Goal: Browse casually

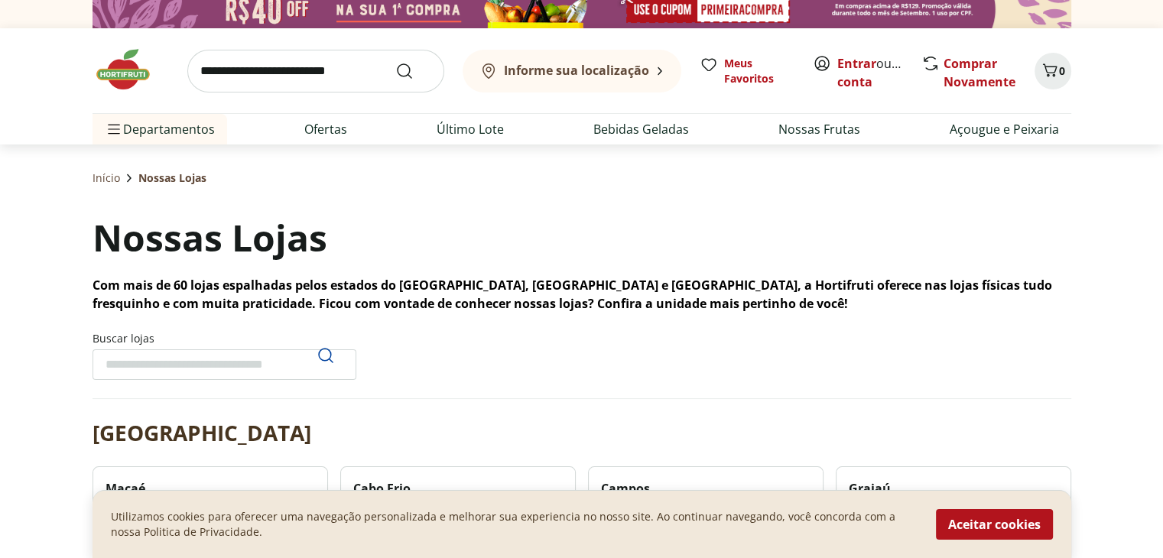
scroll to position [153, 0]
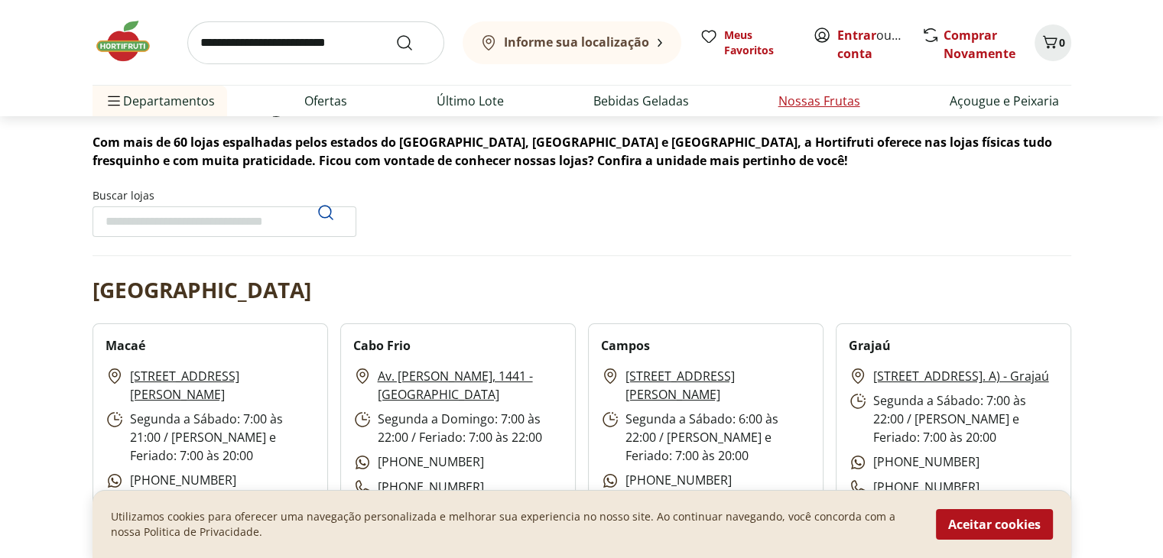
click at [722, 102] on link "Nossas Frutas" at bounding box center [819, 101] width 82 height 18
select select "**********"
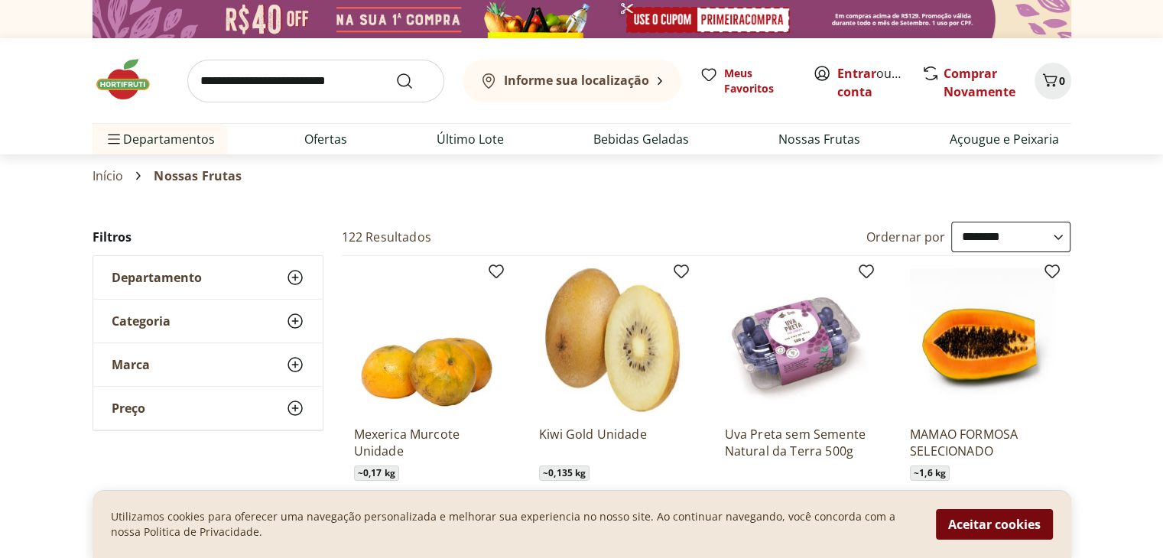
click at [722, 407] on button "Aceitar cookies" at bounding box center [994, 524] width 117 height 31
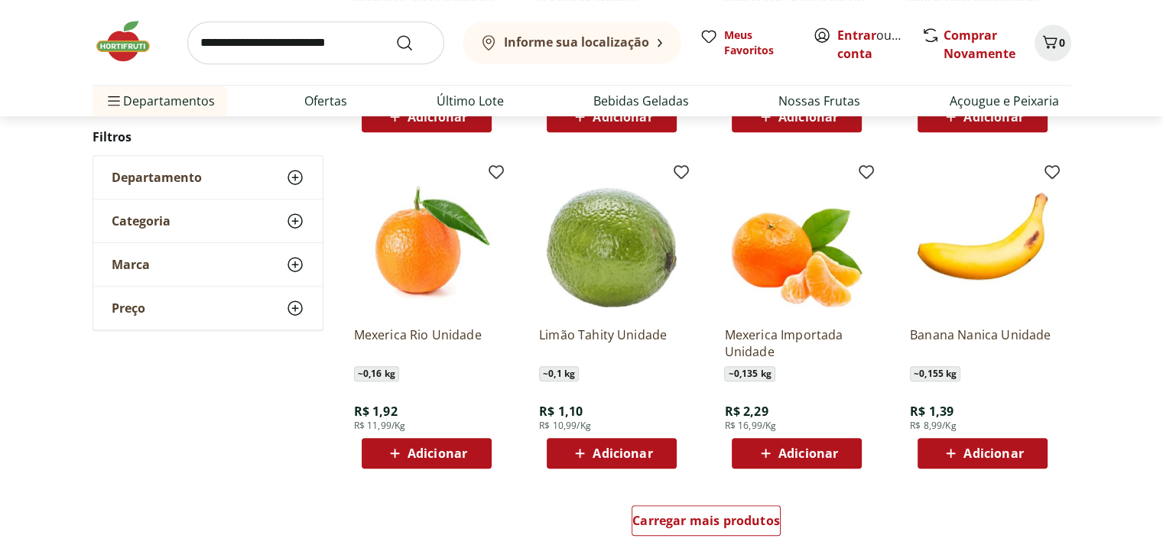
scroll to position [764, 0]
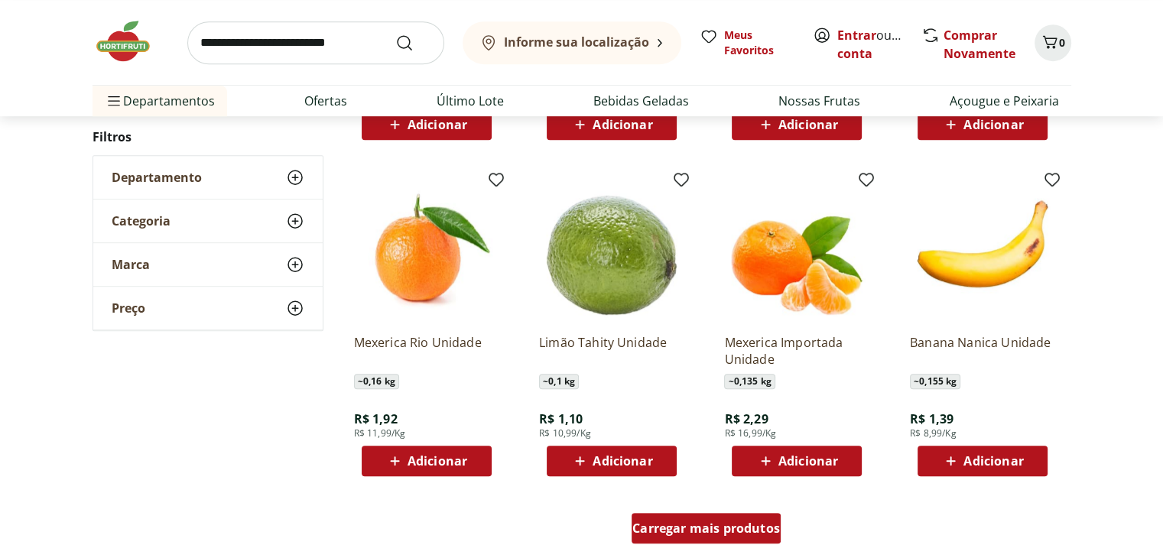
click at [722, 407] on span "Carregar mais produtos" at bounding box center [706, 528] width 148 height 12
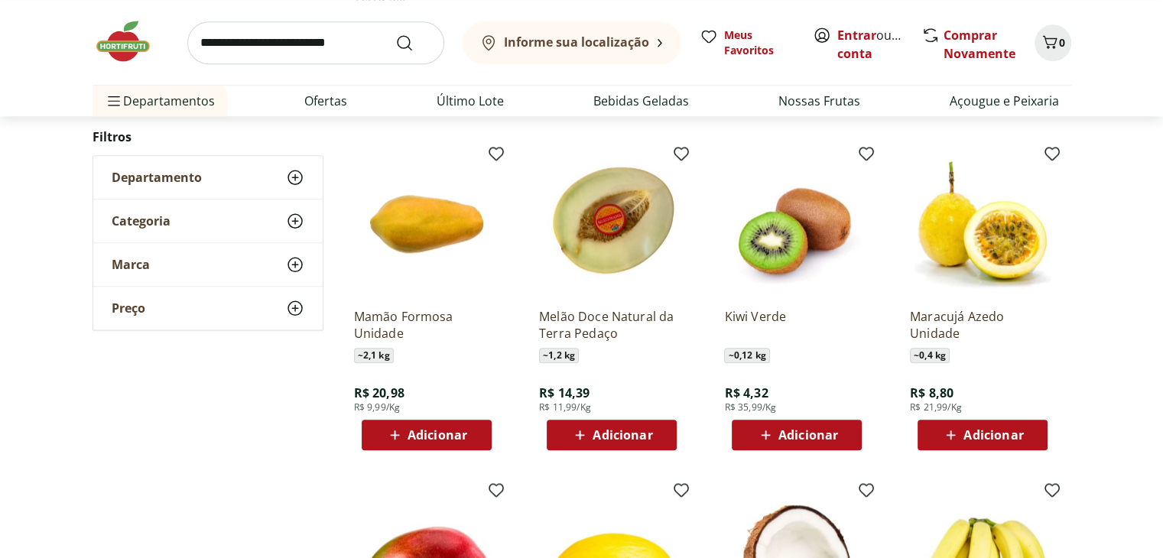
scroll to position [1452, 0]
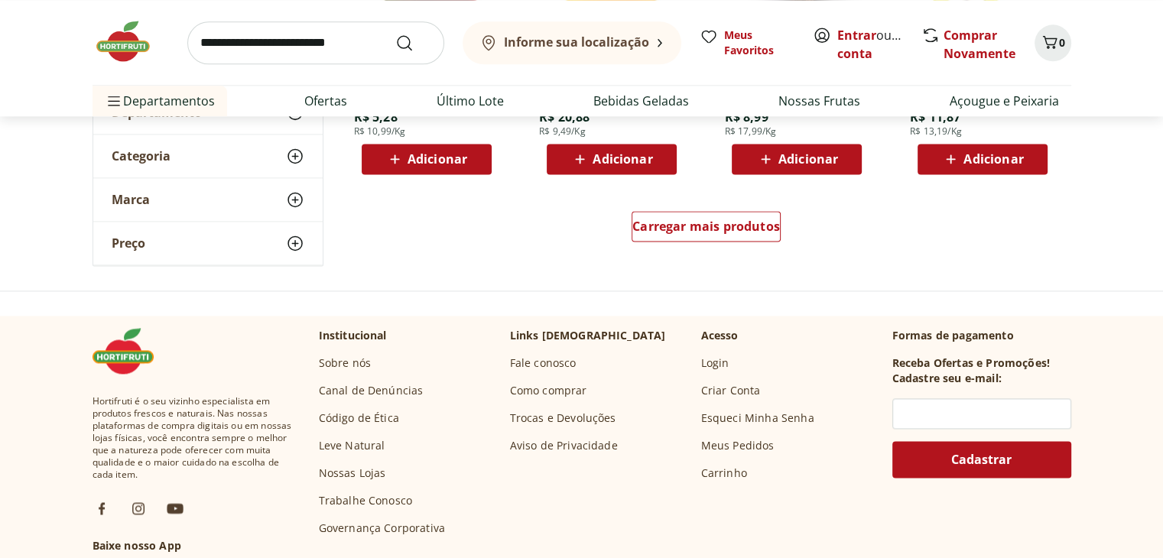
scroll to position [2064, 0]
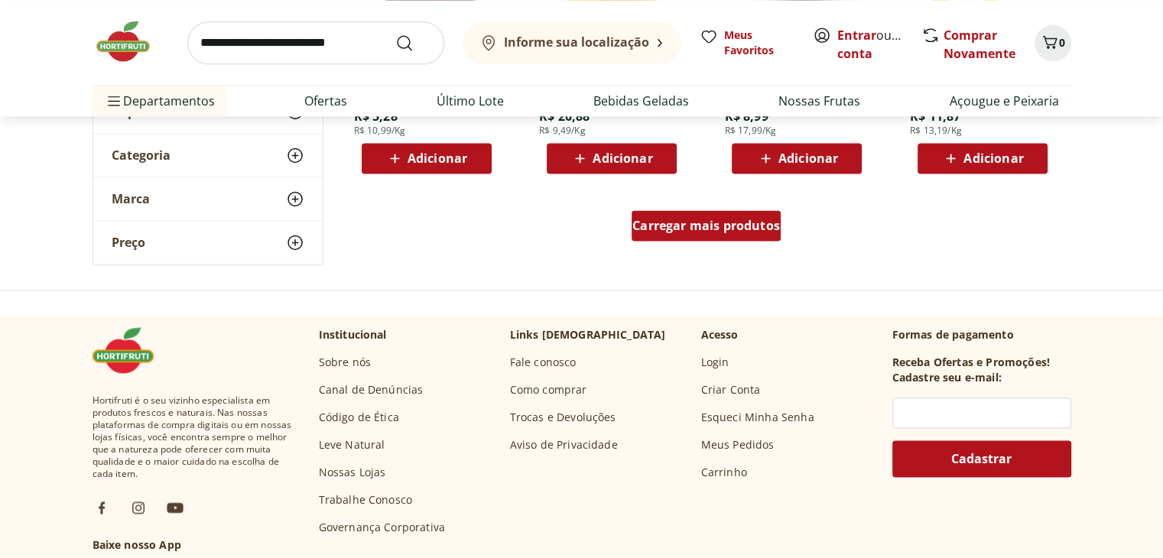
click at [719, 225] on span "Carregar mais produtos" at bounding box center [706, 225] width 148 height 12
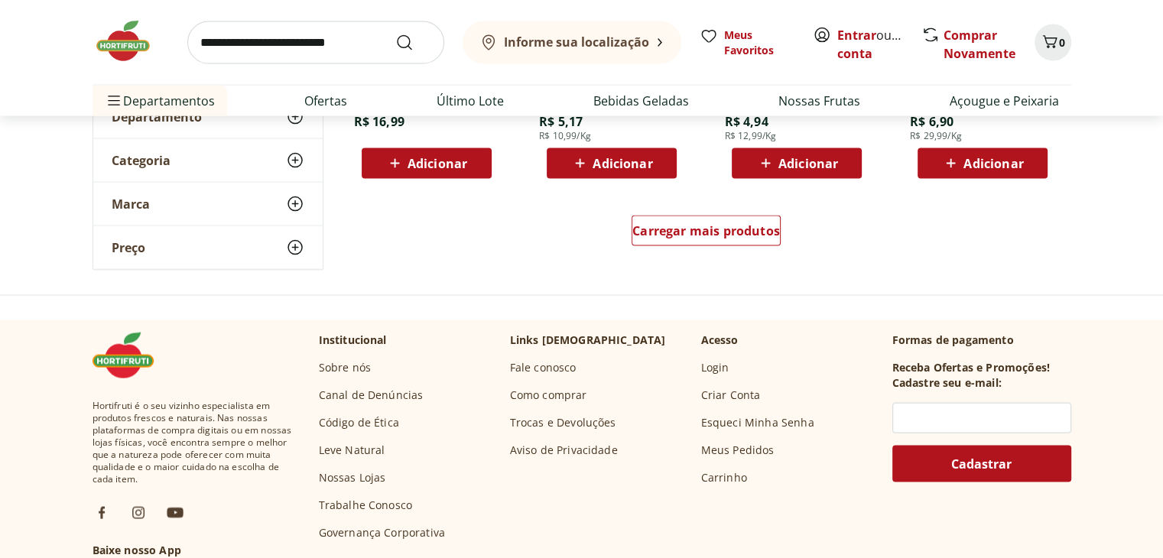
scroll to position [3058, 0]
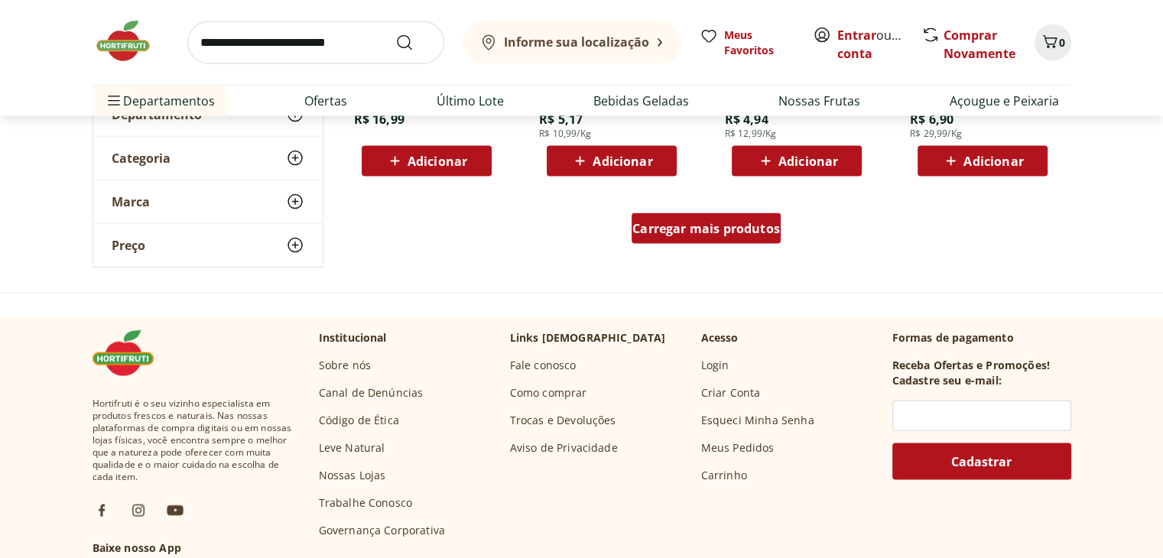
click at [722, 233] on span "Carregar mais produtos" at bounding box center [706, 228] width 148 height 12
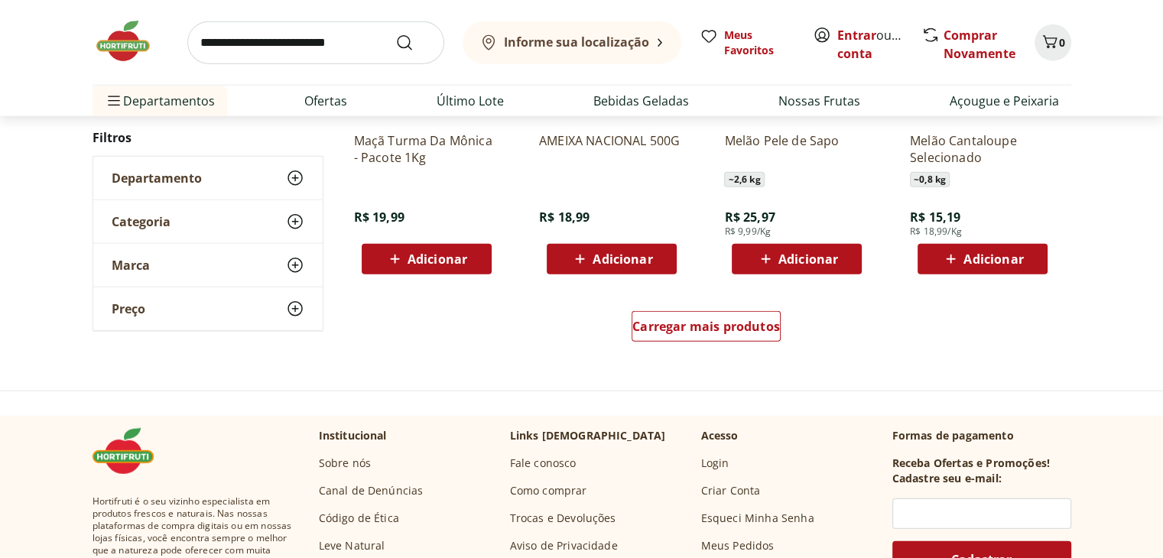
scroll to position [4051, 0]
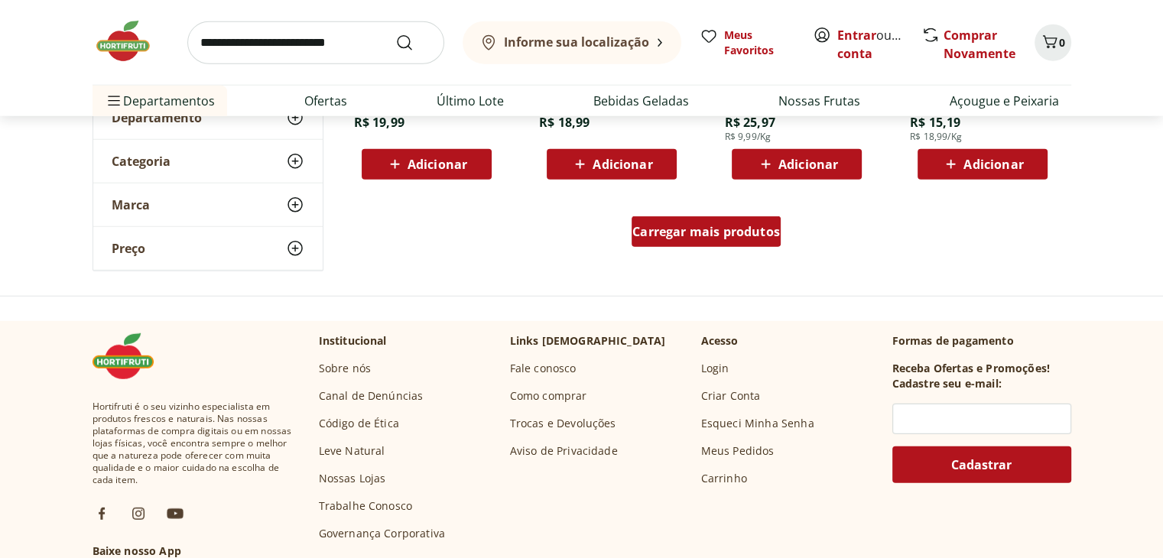
click at [667, 239] on div "Carregar mais produtos" at bounding box center [705, 231] width 149 height 31
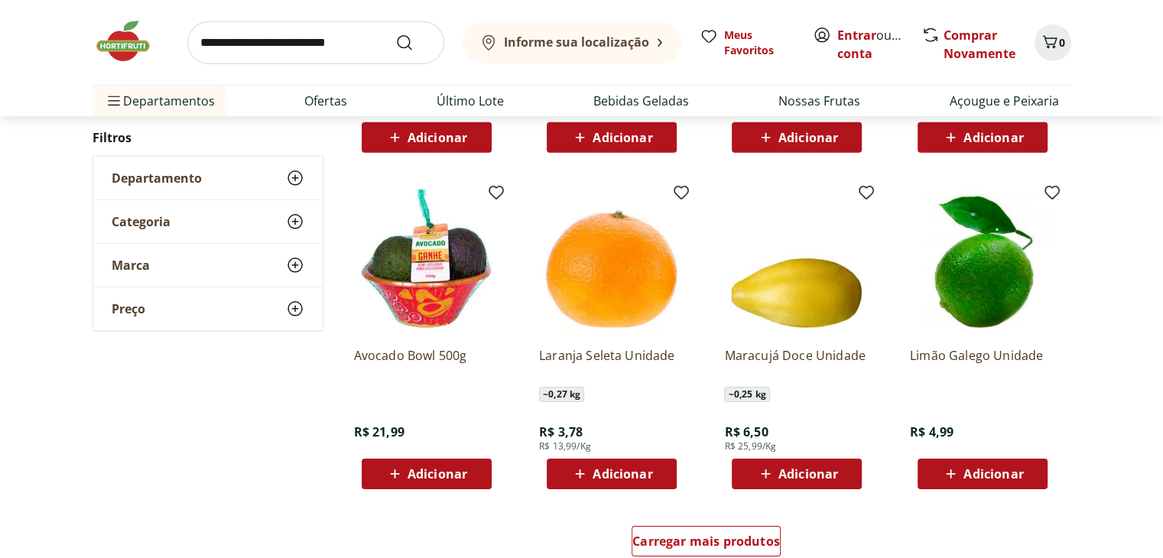
scroll to position [4739, 0]
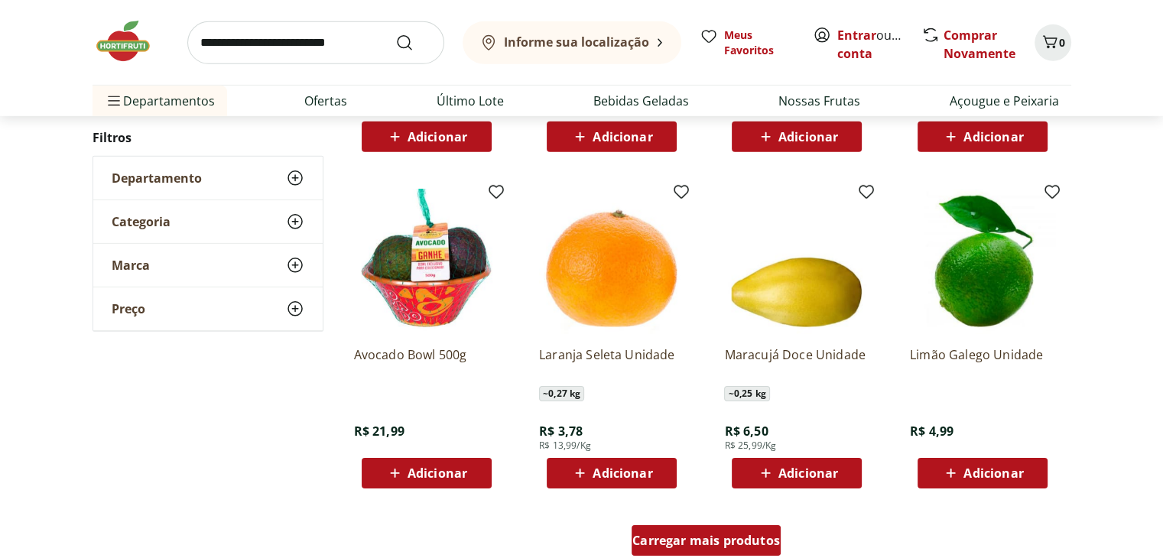
click at [722, 407] on span "Carregar mais produtos" at bounding box center [706, 540] width 148 height 12
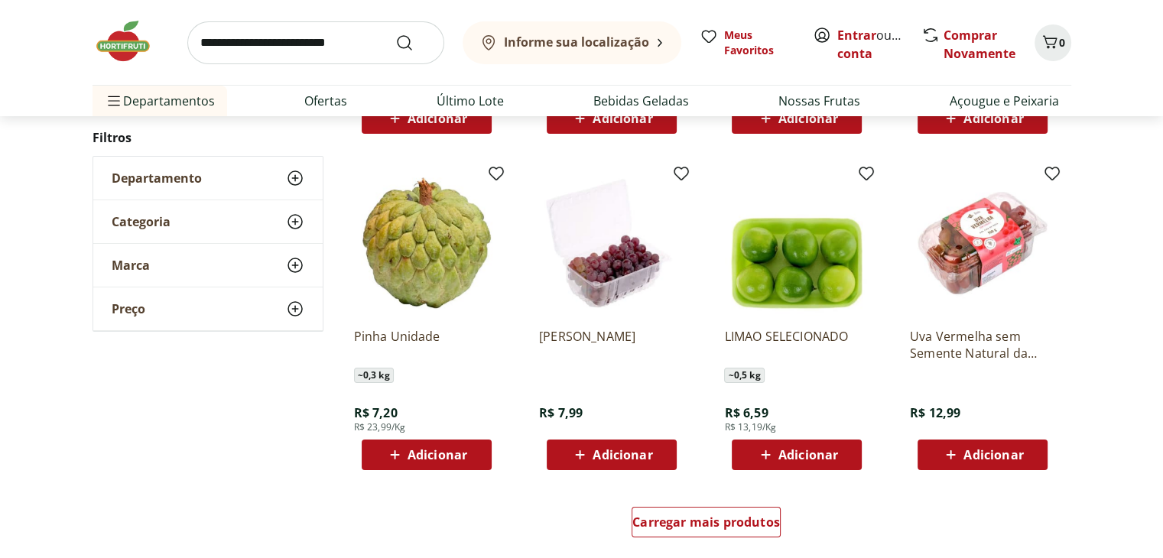
scroll to position [5809, 0]
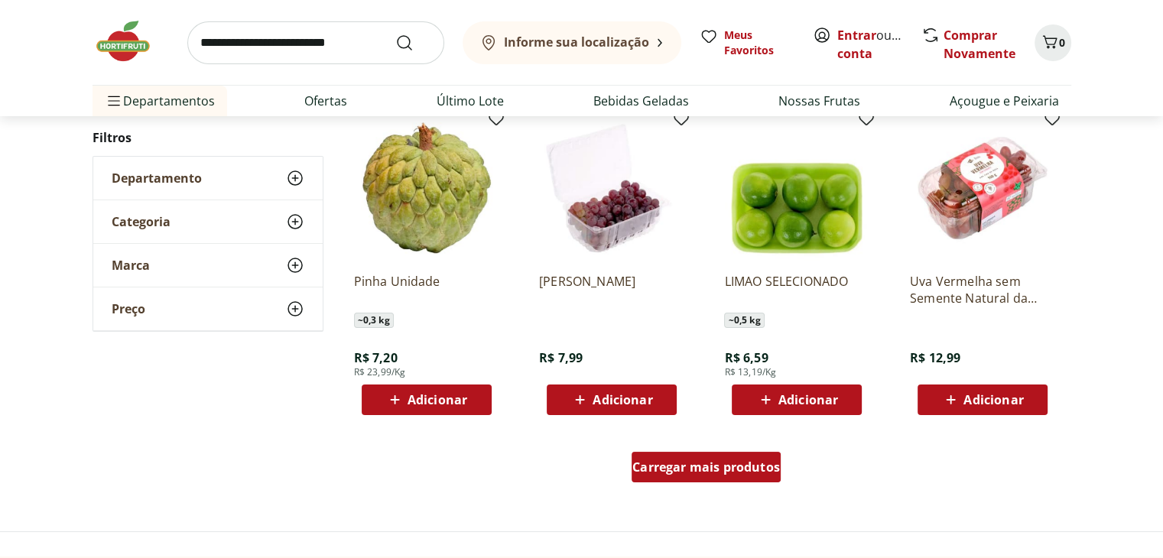
click at [697, 407] on span "Carregar mais produtos" at bounding box center [706, 467] width 148 height 12
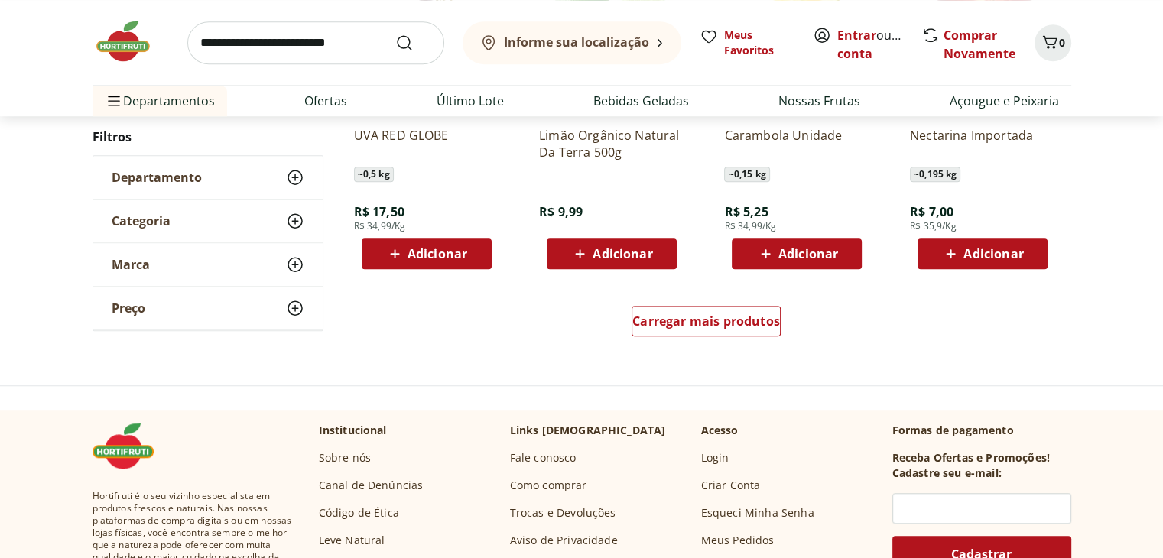
scroll to position [6956, 0]
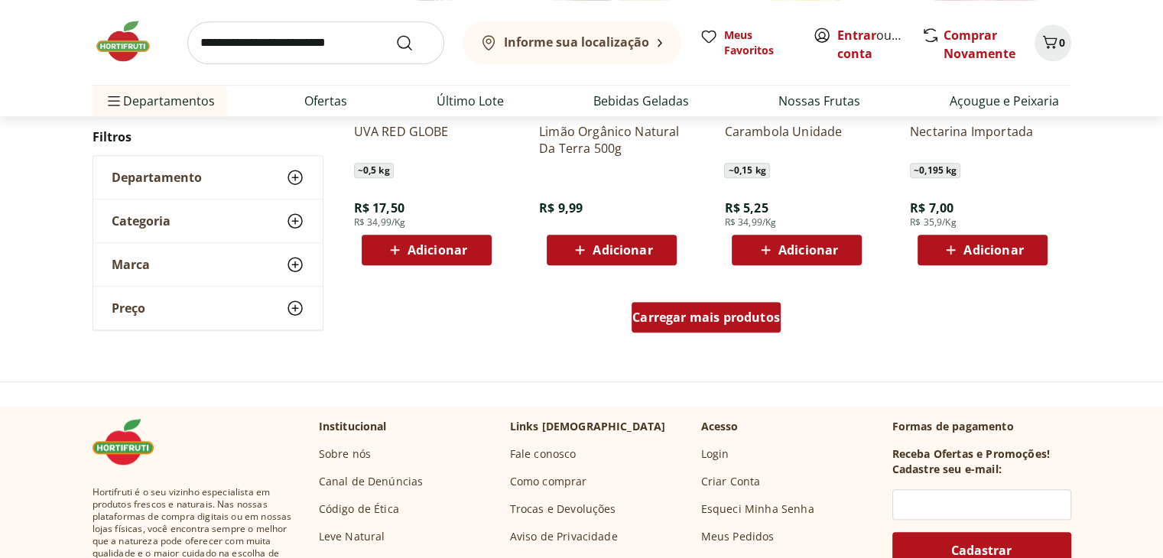
click at [696, 330] on div "Carregar mais produtos" at bounding box center [705, 317] width 149 height 31
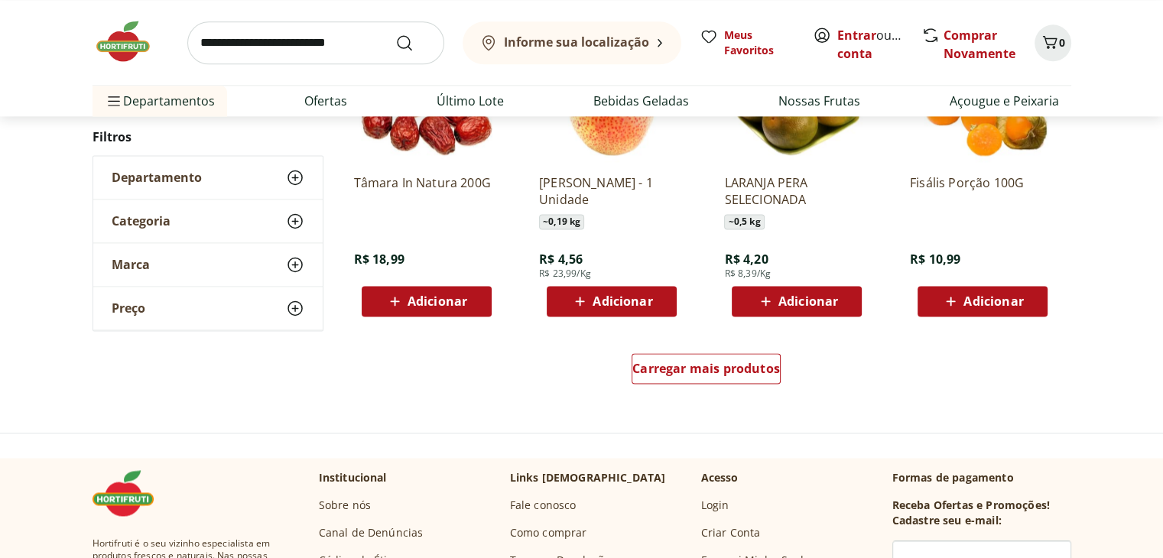
scroll to position [7873, 0]
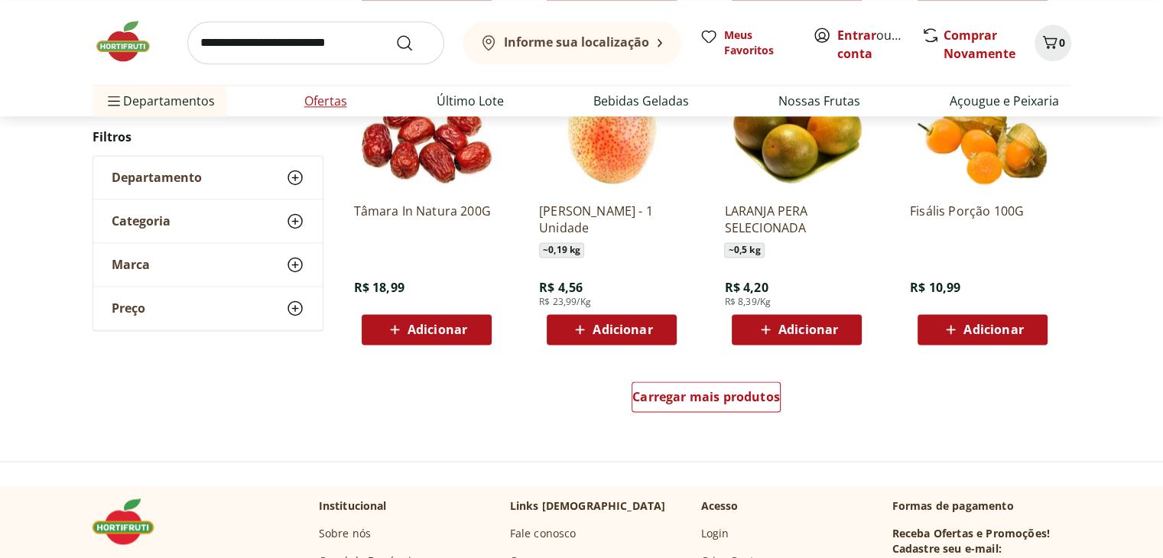
click at [339, 106] on link "Ofertas" at bounding box center [325, 101] width 43 height 18
select select "**********"
